Goal: Information Seeking & Learning: Learn about a topic

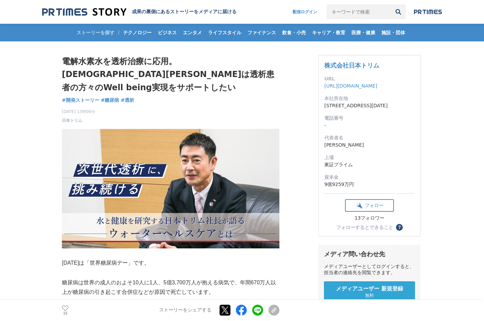
drag, startPoint x: 64, startPoint y: 60, endPoint x: 169, endPoint y: 62, distance: 105.3
click at [169, 62] on h1 "電解水素水を透析治療に応用。[DEMOGRAPHIC_DATA][PERSON_NAME]は透析患者の方々のWell being実現をサポートしたい" at bounding box center [170, 74] width 217 height 39
drag, startPoint x: 169, startPoint y: 62, endPoint x: 162, endPoint y: 59, distance: 7.5
copy h1 "電解水素水を透析治療に応用"
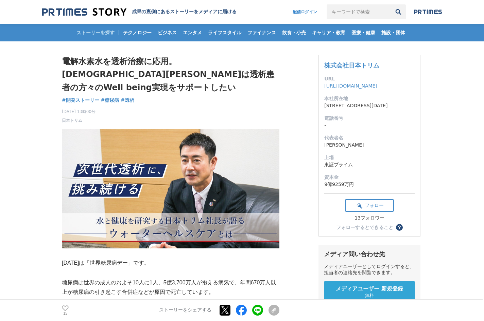
click at [272, 106] on div "[DATE] 13時00分 日本トリム 15" at bounding box center [170, 115] width 217 height 18
